Goal: Information Seeking & Learning: Learn about a topic

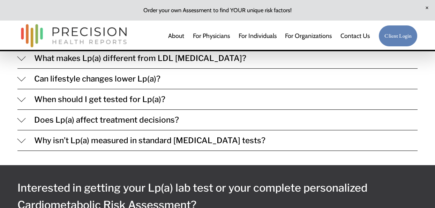
scroll to position [837, 0]
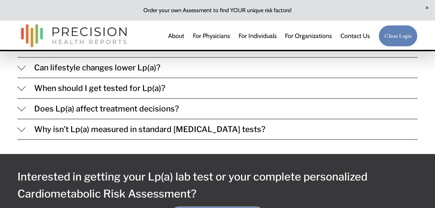
click at [165, 73] on span "Can lifestyle changes lower Lp(a)?" at bounding box center [221, 68] width 391 height 10
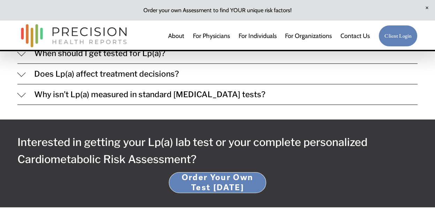
scroll to position [976, 0]
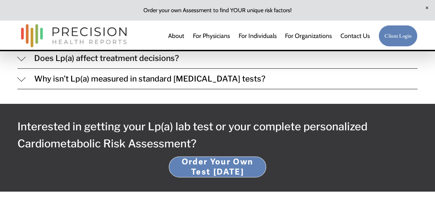
click at [160, 63] on span "Does Lp(a) affect treatment decisions?" at bounding box center [221, 58] width 391 height 10
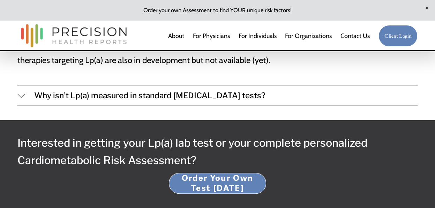
scroll to position [1046, 0]
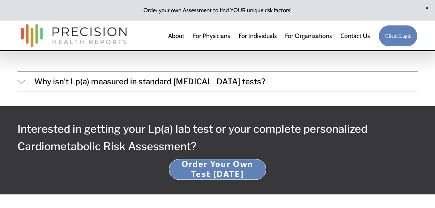
click at [149, 86] on span "Why isn’t Lp(a) measured in standard cholesterol tests?" at bounding box center [221, 82] width 391 height 10
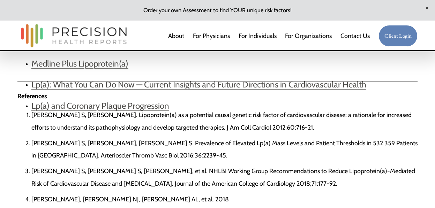
scroll to position [1394, 0]
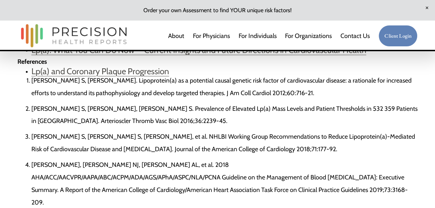
click at [180, 55] on link "Lp(a): What You Can Do Now — Current Insights and Future Directions in Cardiova…" at bounding box center [198, 50] width 335 height 10
click at [256, 36] on link "For Individuals" at bounding box center [257, 36] width 38 height 14
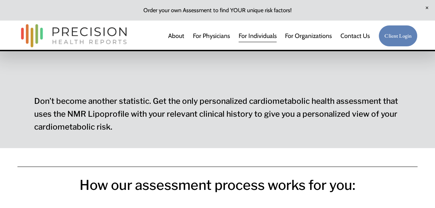
scroll to position [697, 0]
